Goal: Book appointment/travel/reservation

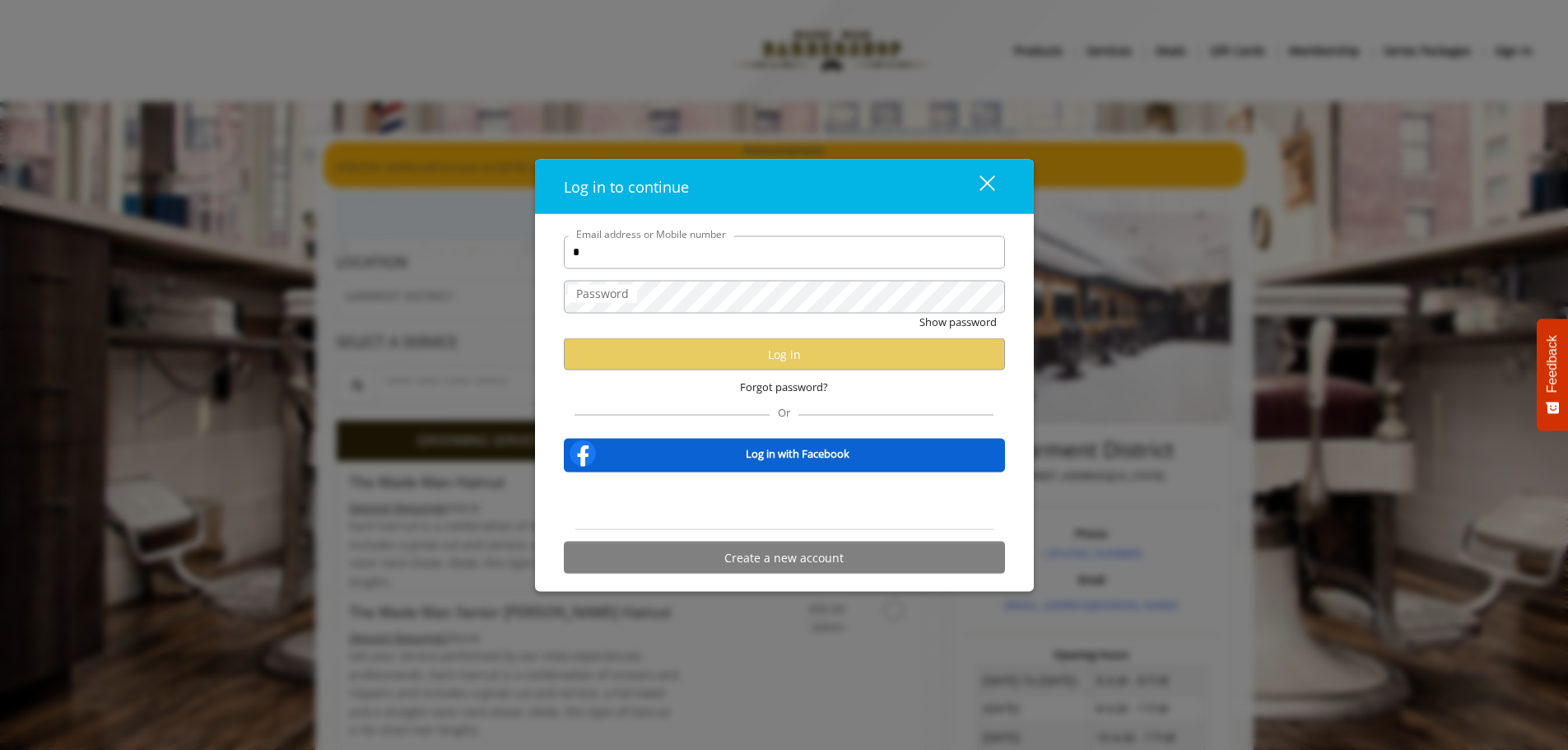
type input "**********"
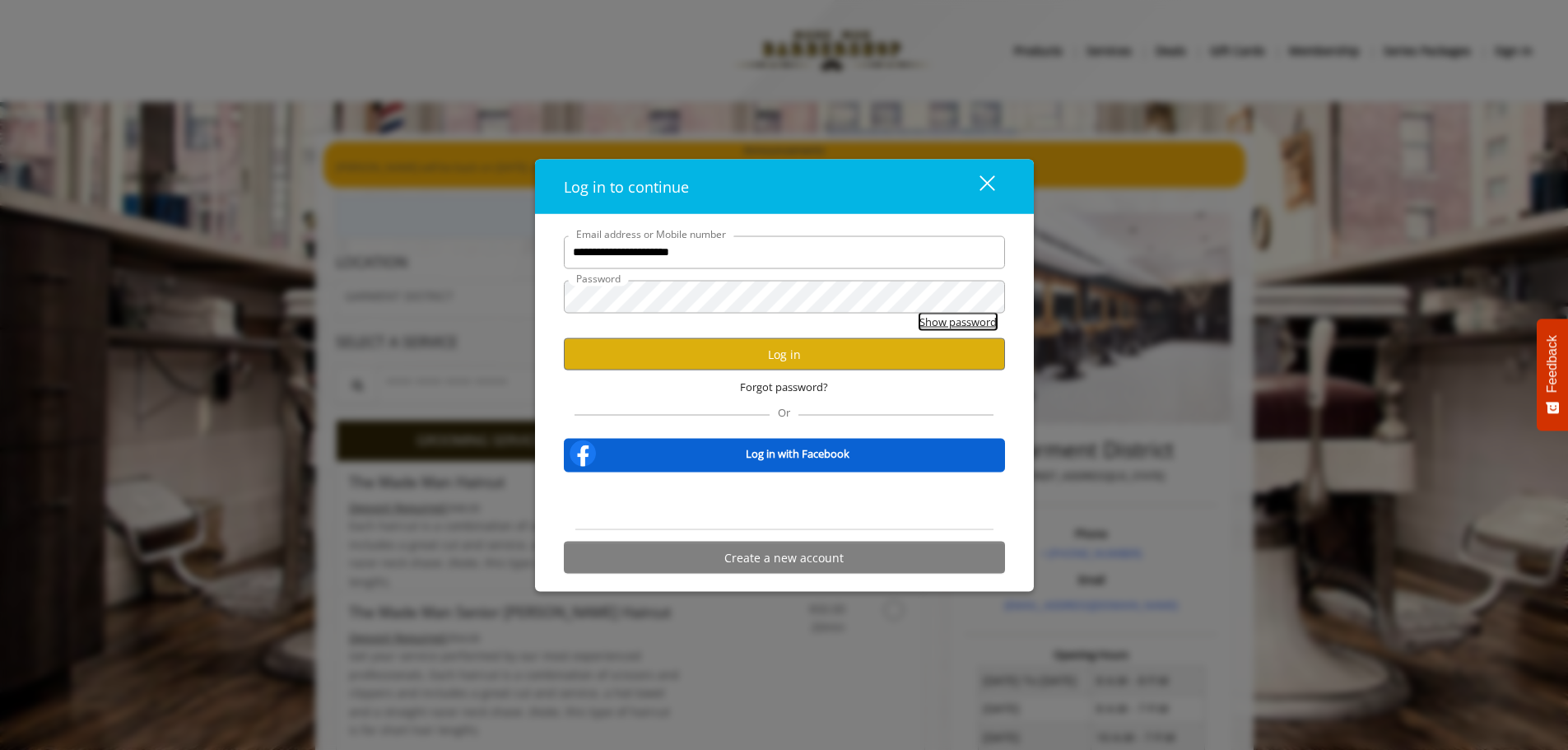
click at [940, 324] on button "Show password" at bounding box center [958, 321] width 77 height 18
click at [797, 359] on button "Log in" at bounding box center [784, 355] width 441 height 32
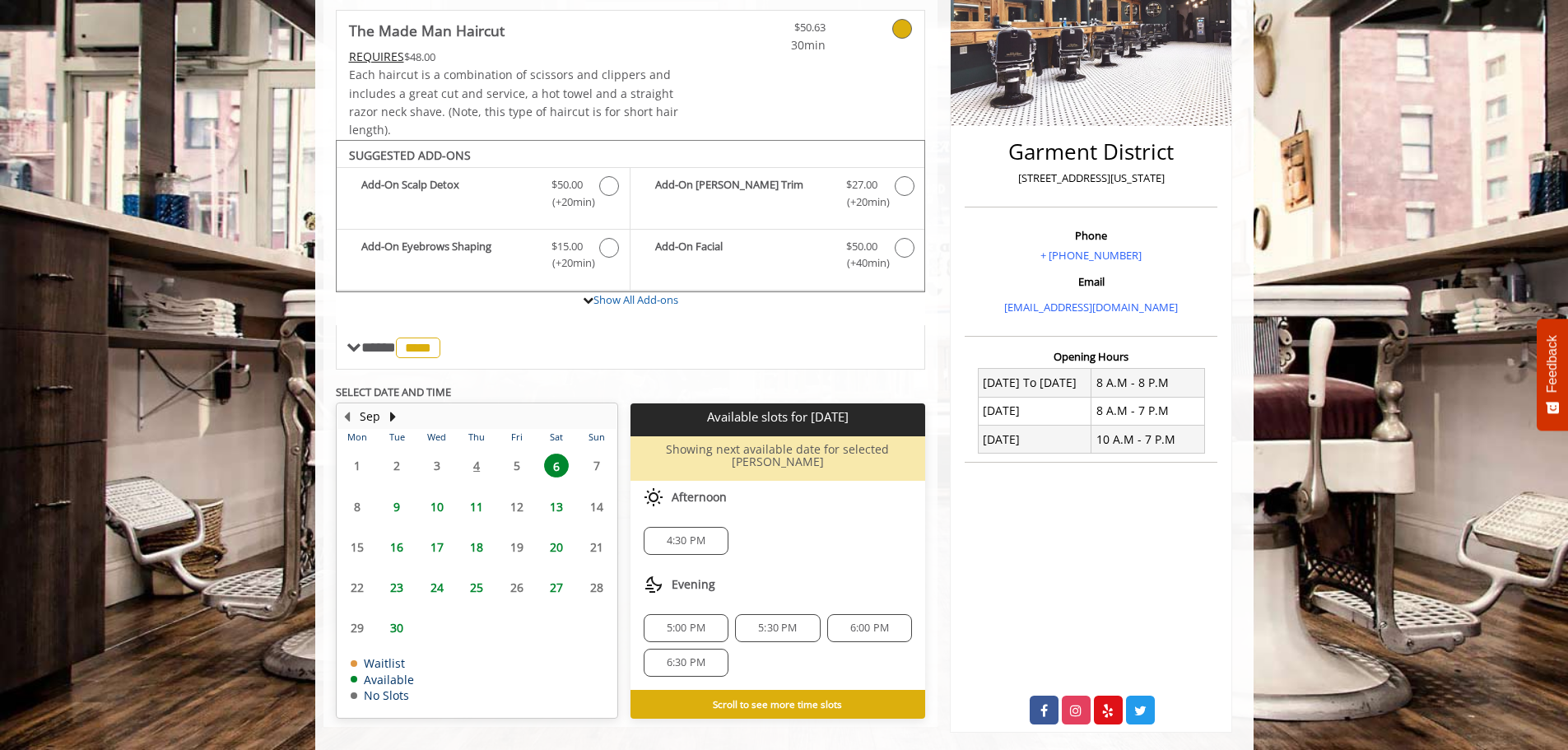
scroll to position [322, 0]
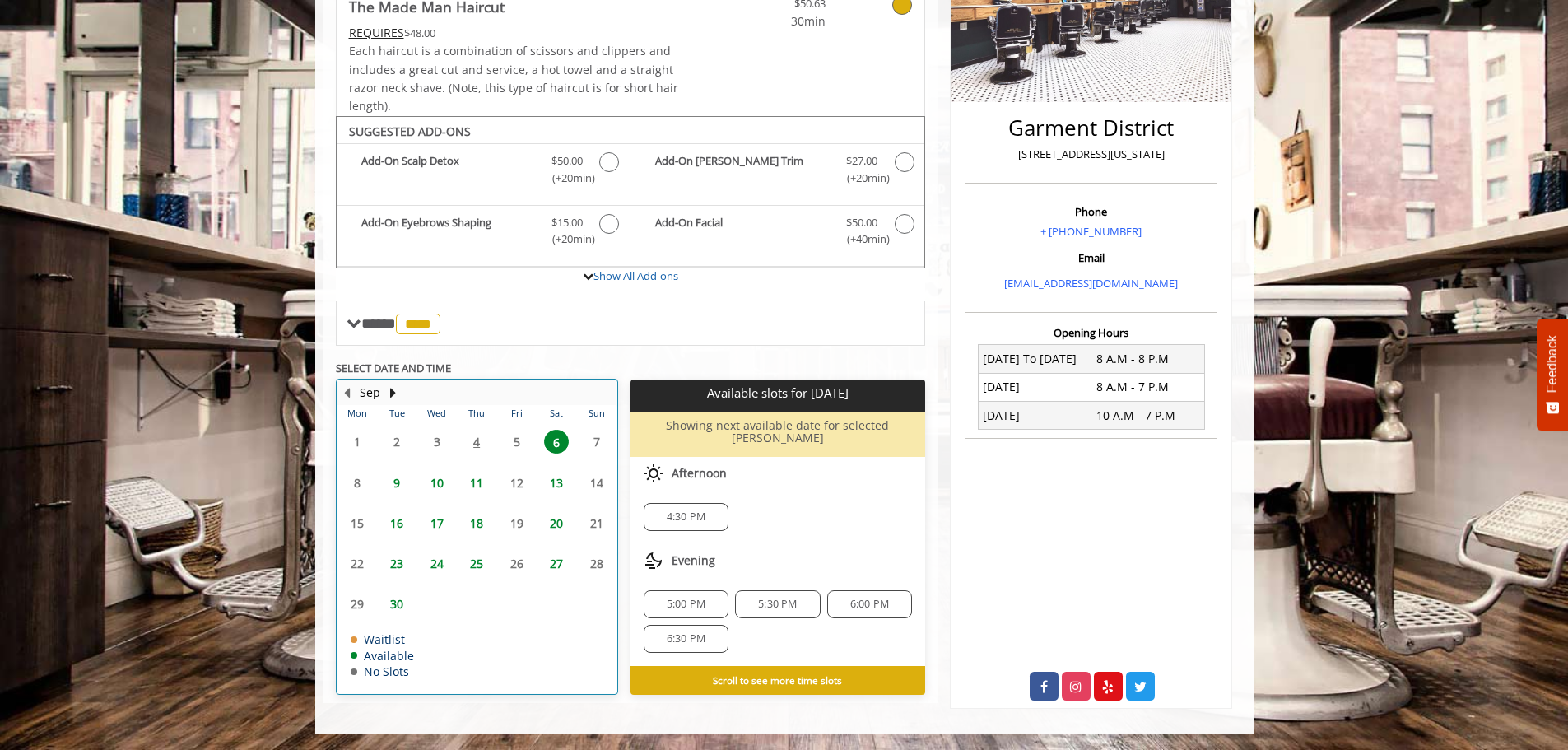
click at [476, 442] on table "Mon Tue Wed Thu Fri Sat Sun 1 2 3 4 5 6 7 8 9 10 11 12 13 14 15 16 17 18 19 20 …" at bounding box center [477, 549] width 279 height 288
click at [516, 441] on table "Mon Tue Wed Thu Fri Sat Sun 1 2 3 4 5 6 7 8 9 10 11 12 13 14 15 16 17 18 19 20 …" at bounding box center [477, 549] width 279 height 288
click at [597, 441] on table "Mon Tue Wed Thu Fri Sat Sun 1 2 3 4 5 6 7 8 9 10 11 12 13 14 15 16 17 18 19 20 …" at bounding box center [477, 549] width 279 height 288
click at [397, 479] on span "9" at bounding box center [396, 483] width 24 height 24
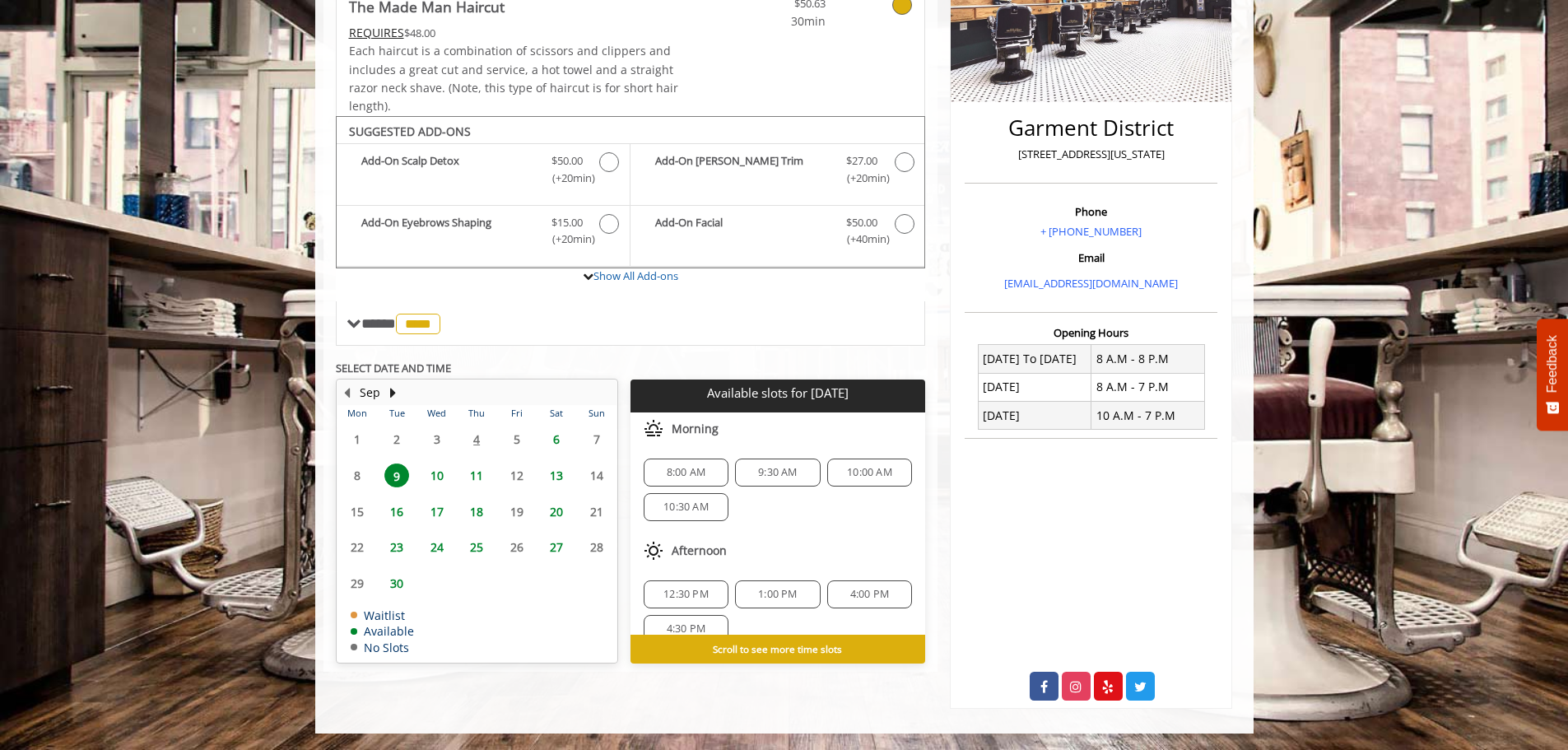
click at [440, 477] on span "10" at bounding box center [436, 475] width 24 height 24
